Goal: Information Seeking & Learning: Learn about a topic

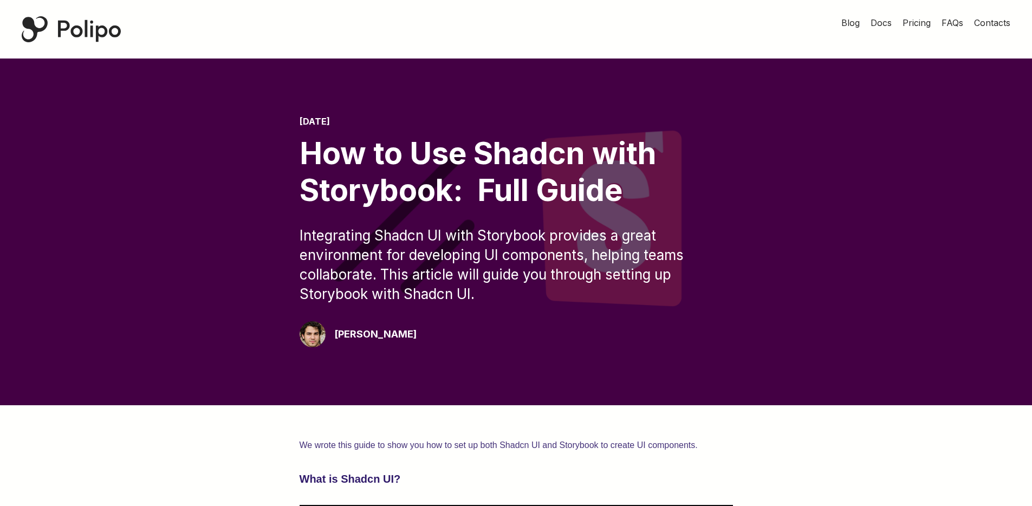
click at [373, 153] on div "How to Use Shadcn with Storybook: Full Guide" at bounding box center [516, 171] width 433 height 73
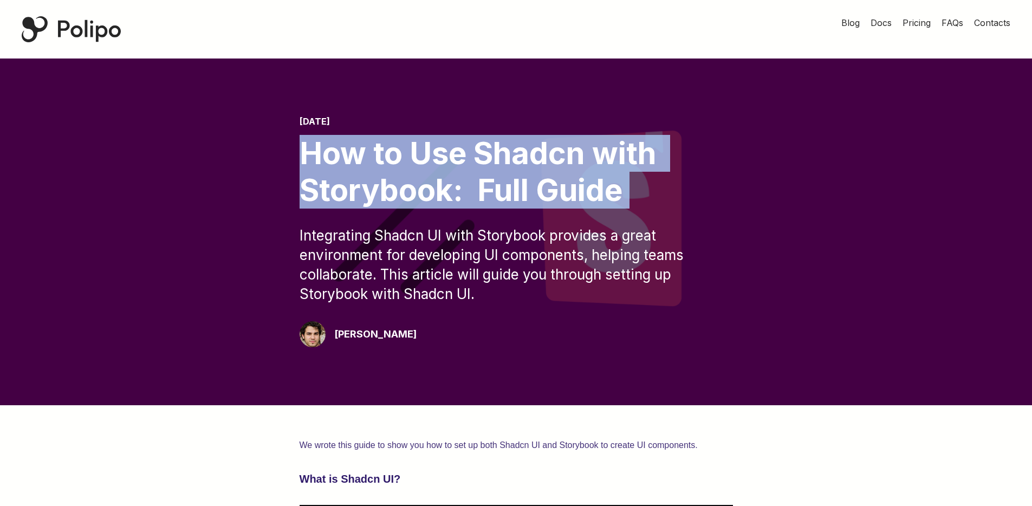
click at [334, 166] on div "How to Use Shadcn with Storybook: Full Guide" at bounding box center [516, 171] width 433 height 73
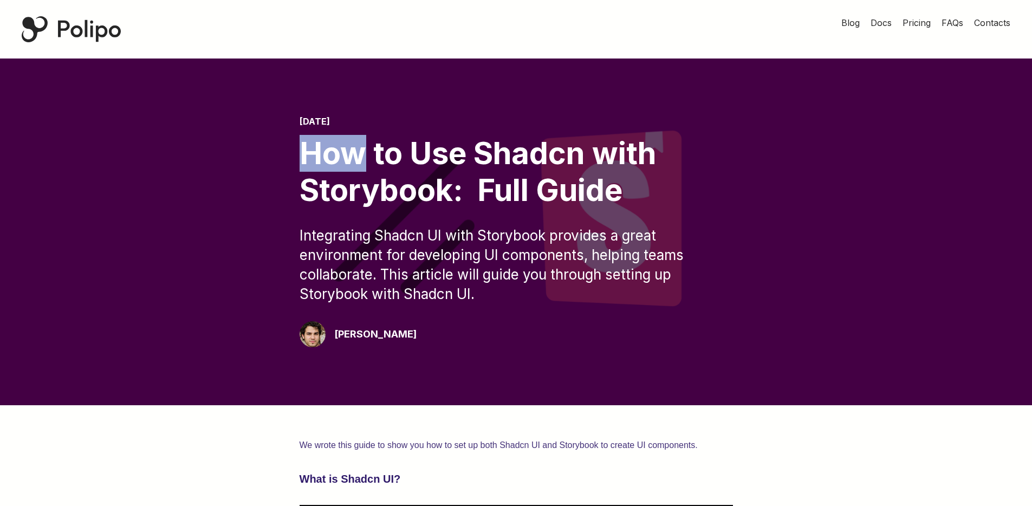
click at [334, 166] on div "How to Use Shadcn with Storybook: Full Guide" at bounding box center [516, 171] width 433 height 73
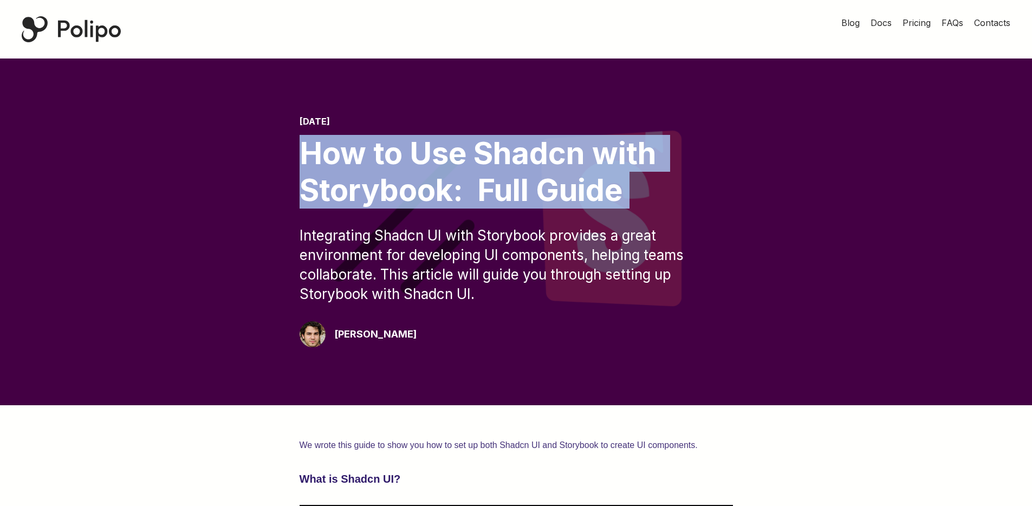
click at [334, 166] on div "How to Use Shadcn with Storybook: Full Guide" at bounding box center [516, 171] width 433 height 73
click at [345, 163] on div "How to Use Shadcn with Storybook: Full Guide" at bounding box center [516, 171] width 433 height 73
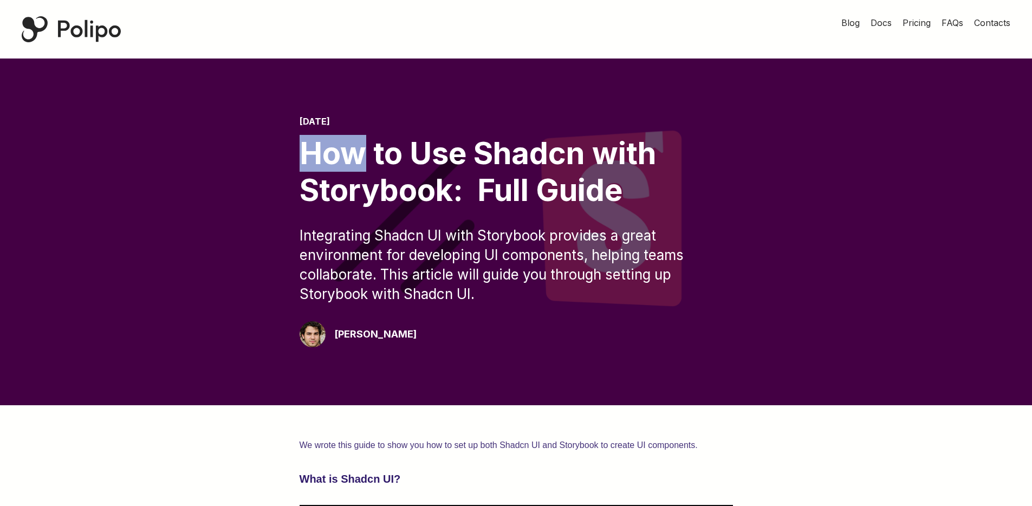
click at [345, 163] on div "How to Use Shadcn with Storybook: Full Guide" at bounding box center [516, 171] width 433 height 73
click at [316, 122] on time "[DATE]" at bounding box center [315, 121] width 30 height 11
click at [98, 265] on div "[DATE] How to Use Shadcn with Storybook: Full Guide Integrating Shadcn UI with …" at bounding box center [515, 231] width 945 height 231
